Goal: Information Seeking & Learning: Find specific fact

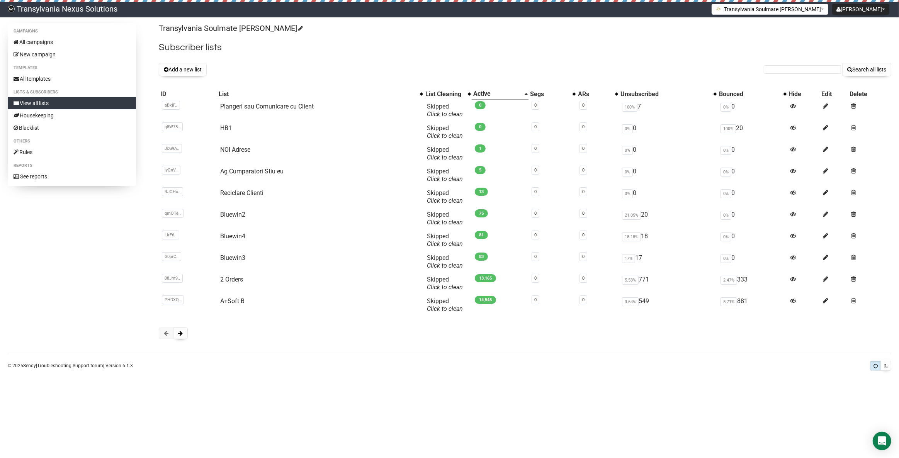
drag, startPoint x: 804, startPoint y: 75, endPoint x: 789, endPoint y: 71, distance: 15.6
click at [798, 72] on form "Search all lists" at bounding box center [828, 69] width 128 height 13
click at [788, 71] on input "text" at bounding box center [802, 69] width 77 height 9
paste input "nicole.irxenmayer@gmx.net"
type input "nicole.irxenmayer@gmx.net"
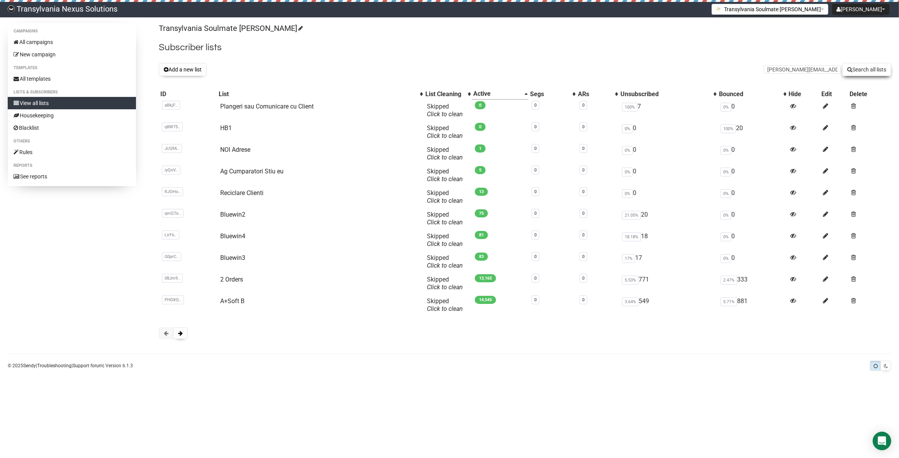
click at [867, 75] on button "Search all lists" at bounding box center [867, 69] width 49 height 13
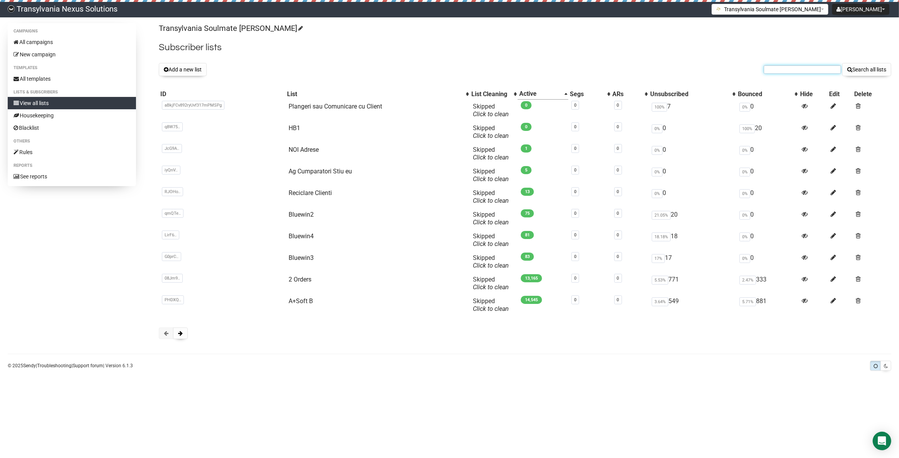
paste input "[EMAIL_ADDRESS][PERSON_NAME][DOMAIN_NAME]"
type input "[EMAIL_ADDRESS][PERSON_NAME][DOMAIN_NAME]"
click at [861, 72] on button "Search all lists" at bounding box center [867, 69] width 49 height 13
